Goal: Task Accomplishment & Management: Manage account settings

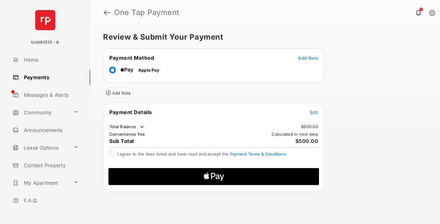
click at [308, 58] on span "Add New" at bounding box center [308, 57] width 20 height 5
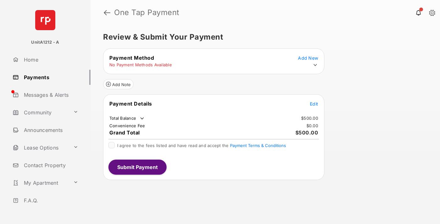
click at [315, 65] on icon at bounding box center [315, 65] width 6 height 6
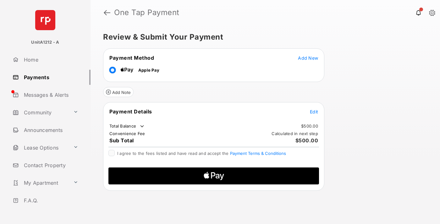
click at [314, 112] on span "Edit" at bounding box center [314, 111] width 8 height 5
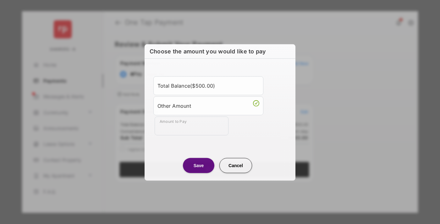
click at [208, 105] on div "Other Amount" at bounding box center [208, 105] width 102 height 11
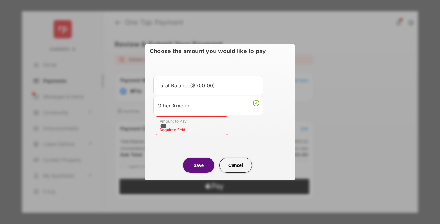
type input "***"
click at [199, 165] on button "Save" at bounding box center [198, 165] width 31 height 15
